Goal: Information Seeking & Learning: Get advice/opinions

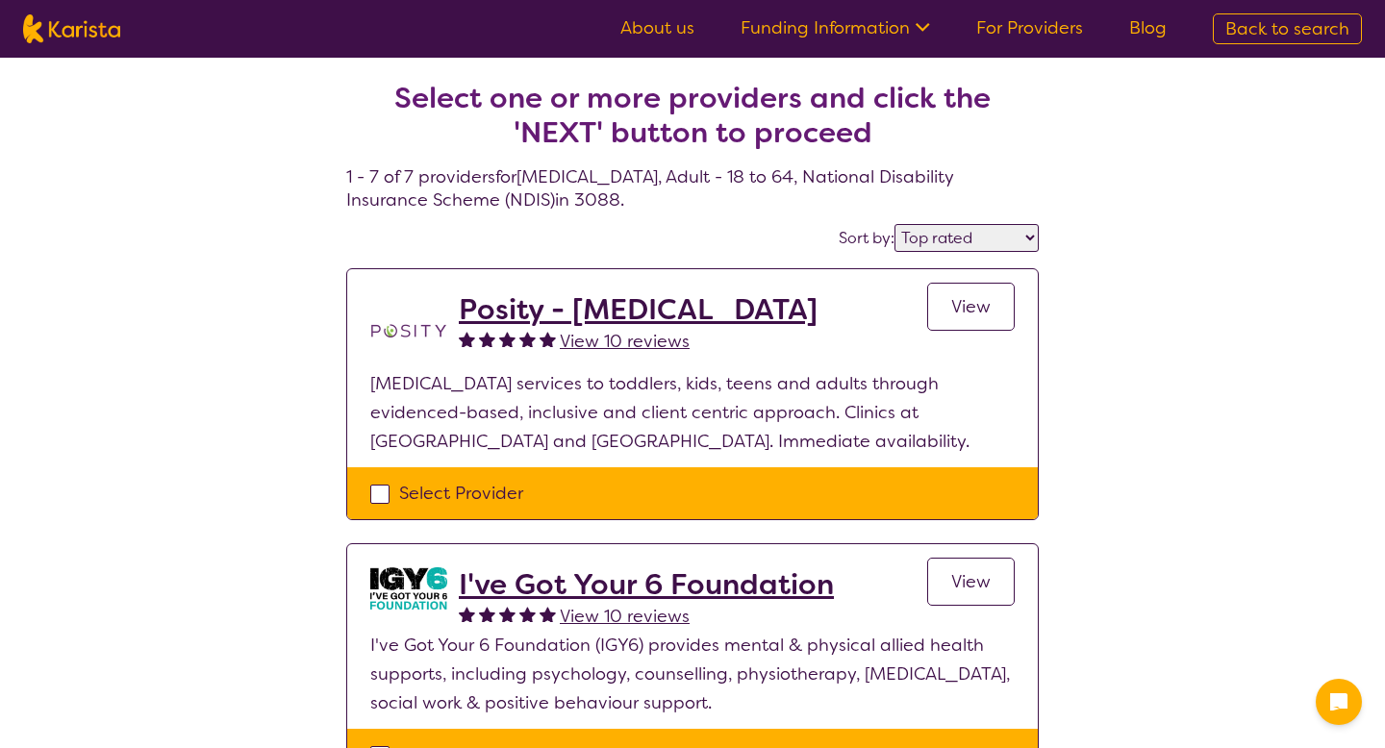
select select "by_score"
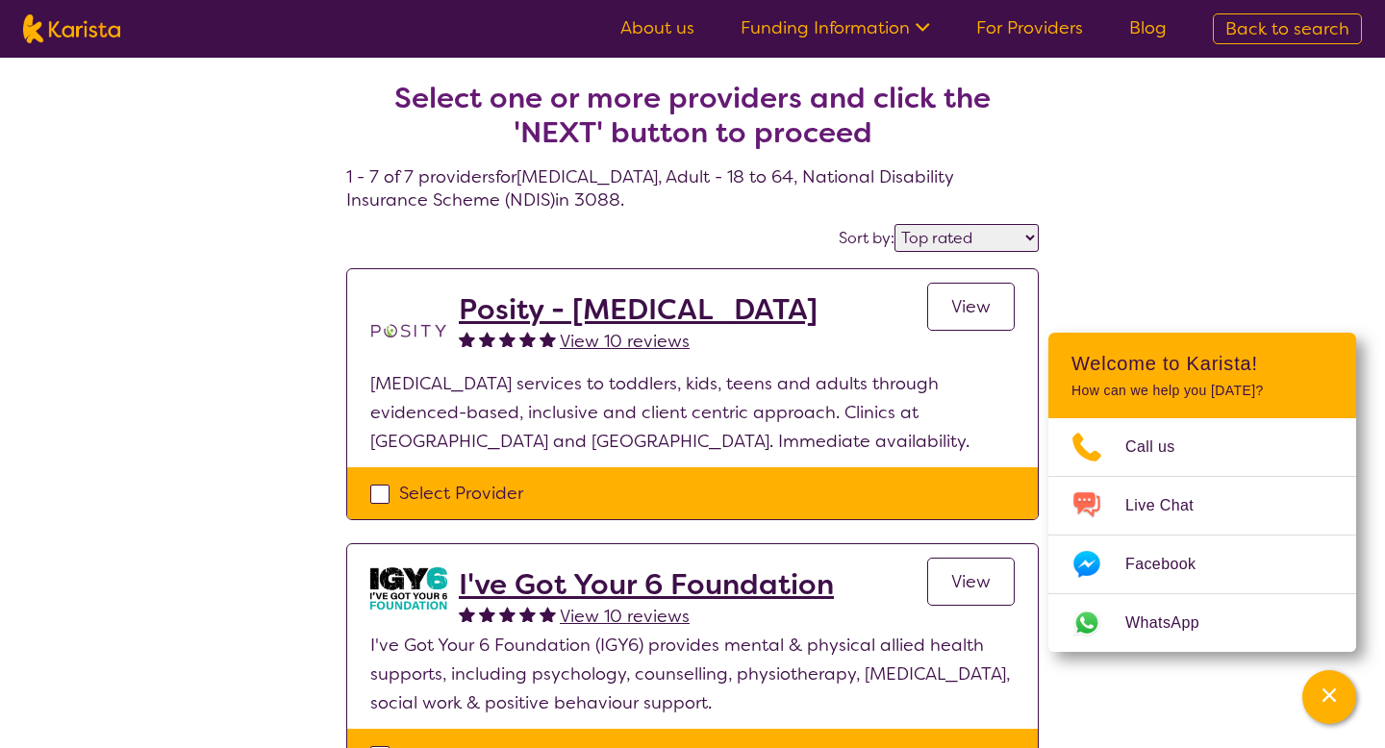
click at [654, 342] on span "View 10 reviews" at bounding box center [625, 341] width 130 height 23
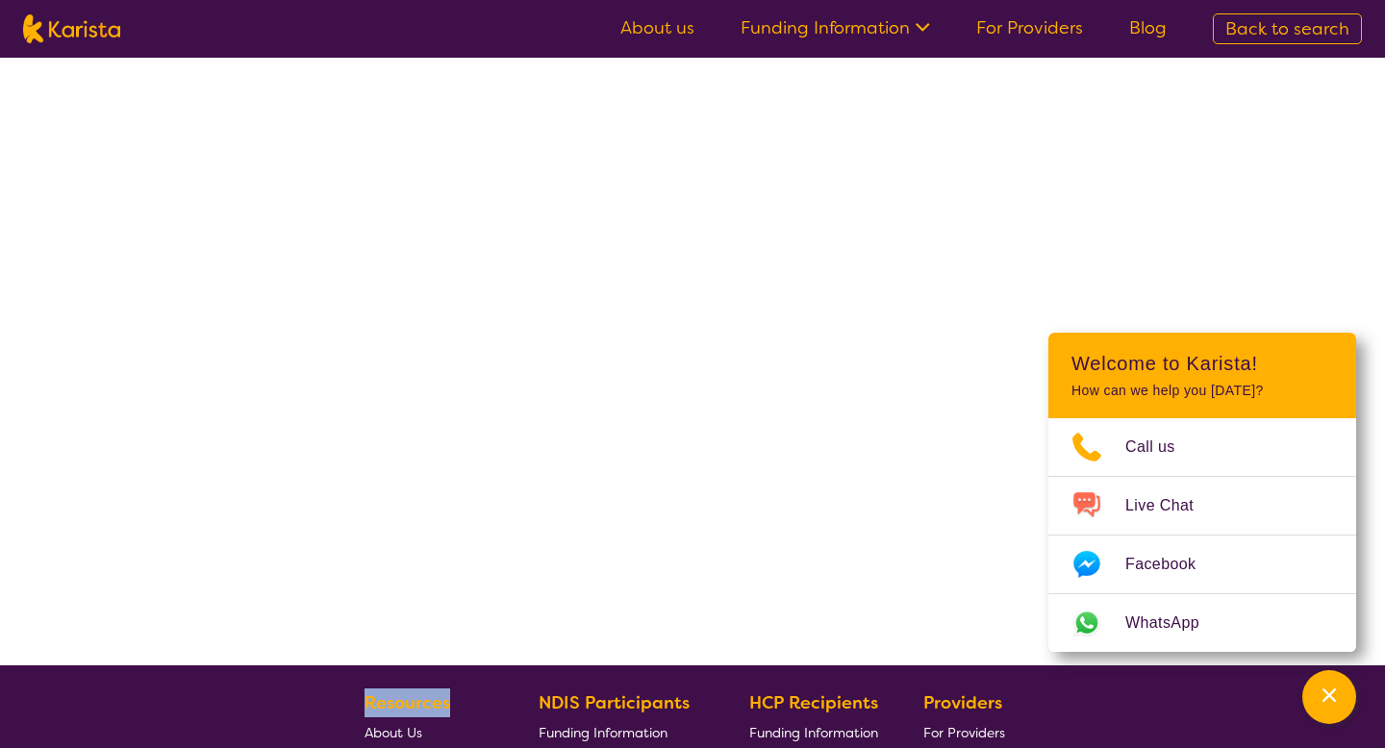
click at [654, 342] on div at bounding box center [692, 362] width 1385 height 608
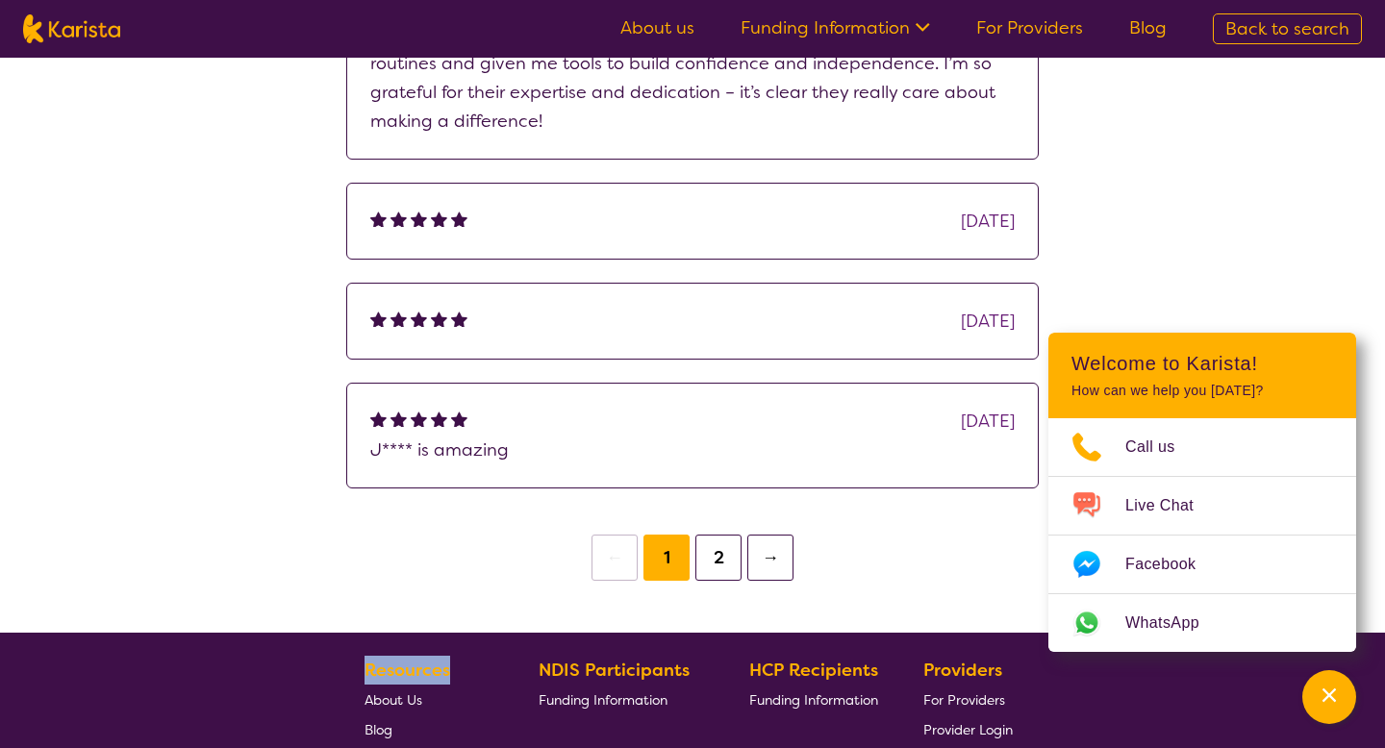
scroll to position [687, 0]
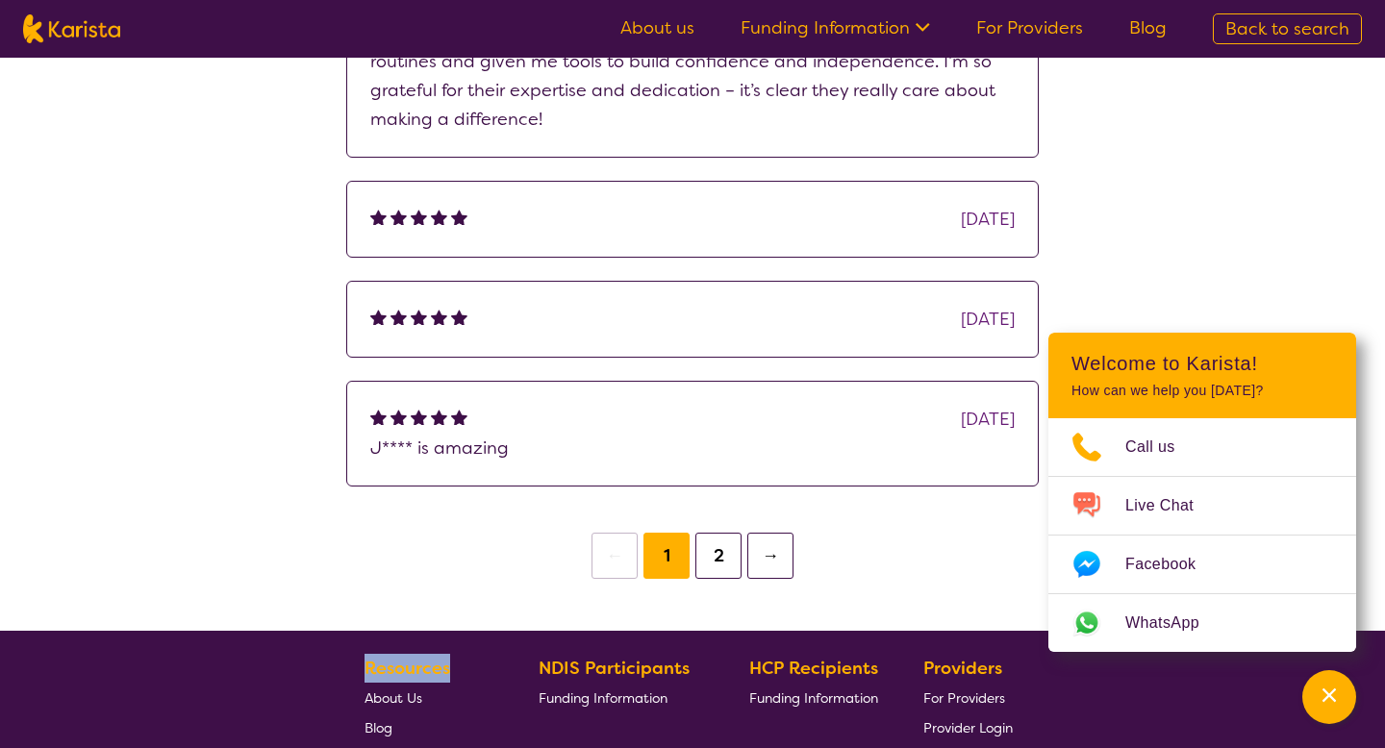
click at [760, 557] on button "→" at bounding box center [770, 556] width 46 height 46
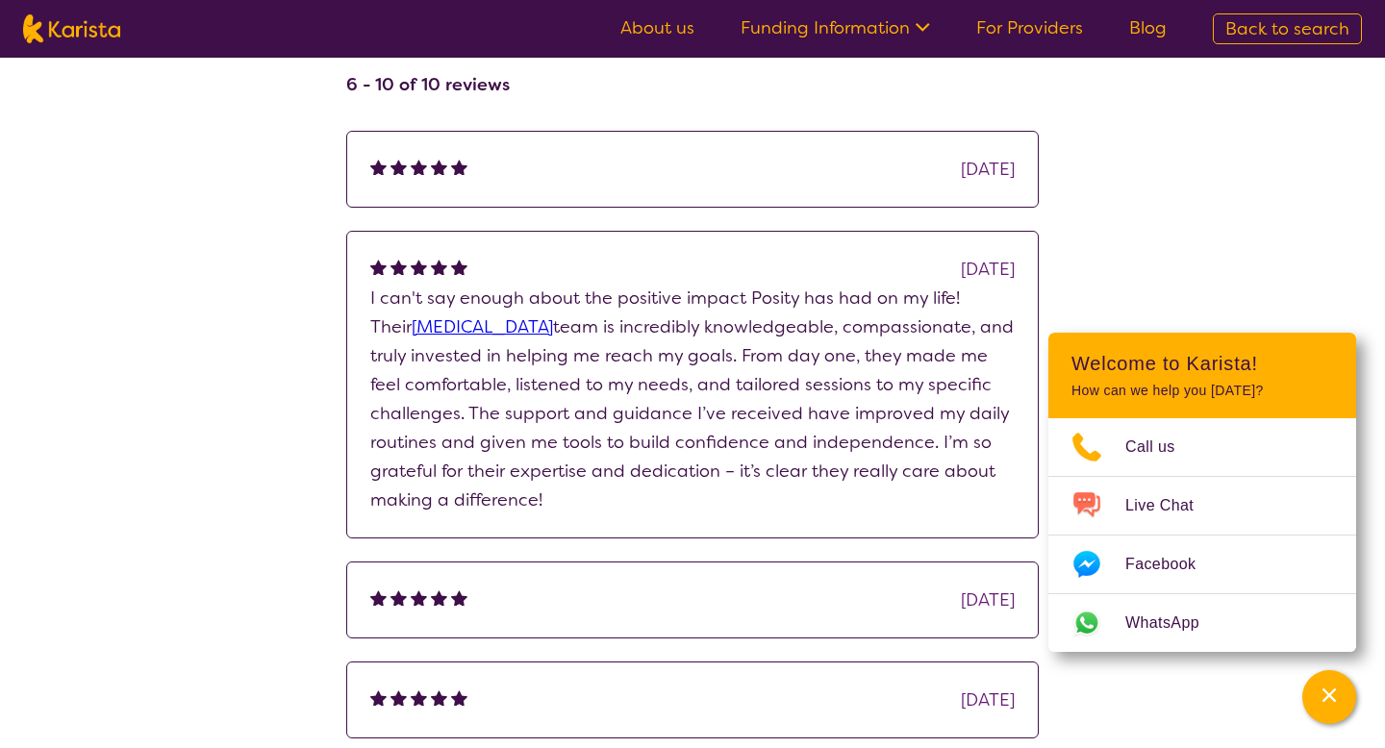
click at [760, 557] on section "Review this provider Connect with the Provider Reviews 6 - 10 of 10 reviews [DA…" at bounding box center [692, 433] width 739 height 1066
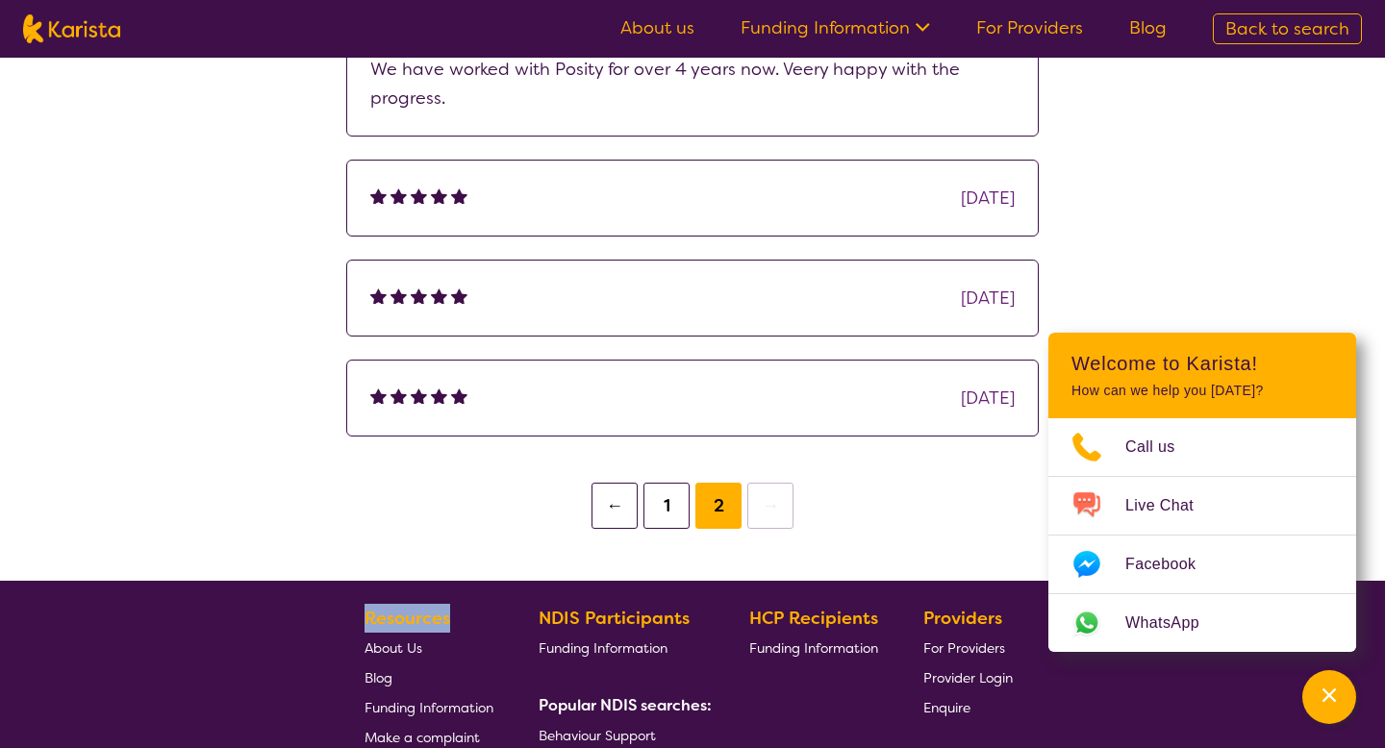
click at [668, 507] on button "1" at bounding box center [666, 506] width 46 height 46
